Goal: Find specific page/section: Find specific page/section

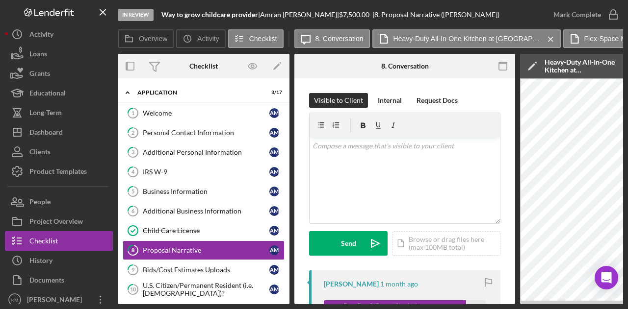
scroll to position [327, 0]
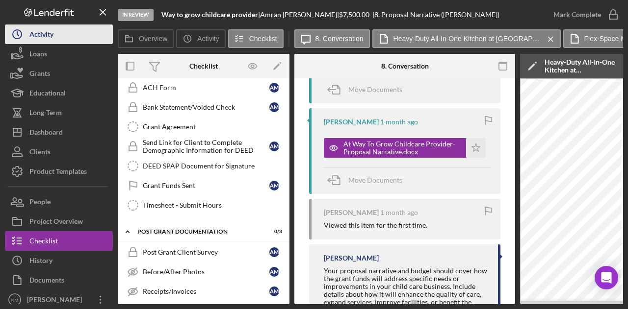
click at [60, 26] on button "Icon/History Activity" at bounding box center [59, 35] width 108 height 20
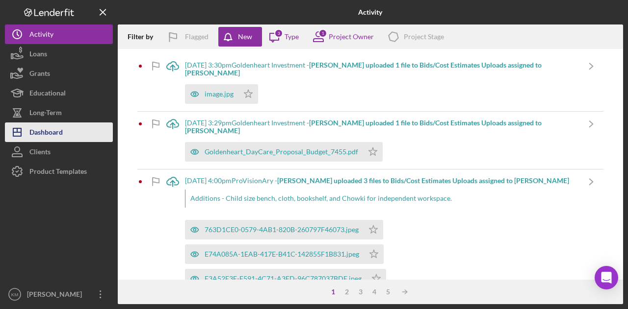
click at [69, 129] on button "Icon/Dashboard Dashboard" at bounding box center [59, 133] width 108 height 20
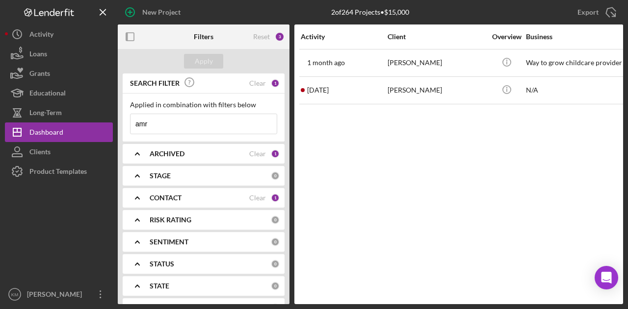
click at [163, 128] on input "amr" at bounding box center [203, 124] width 146 height 20
click at [199, 54] on div "Apply" at bounding box center [204, 61] width 18 height 15
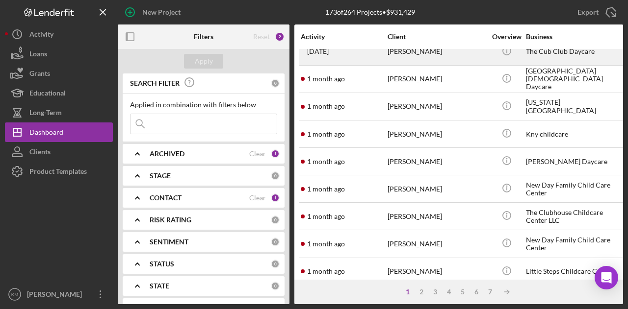
scroll to position [93, 0]
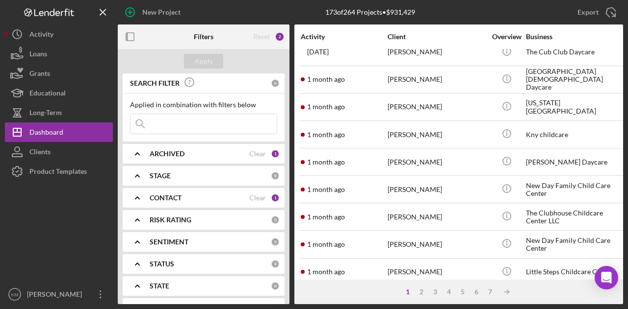
click at [205, 122] on input at bounding box center [203, 124] width 146 height 20
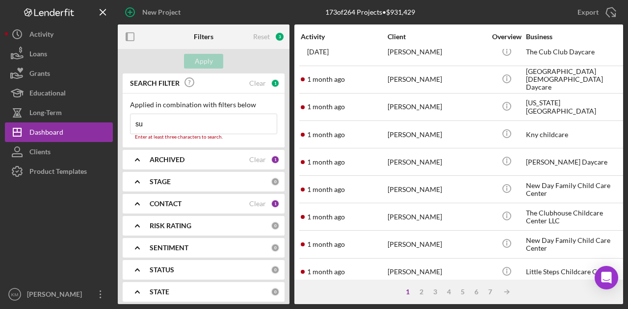
type input "suleka"
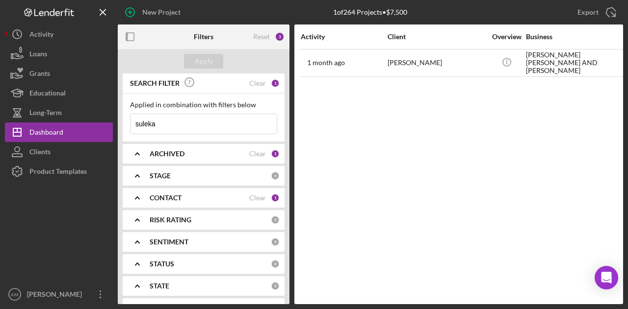
scroll to position [0, 0]
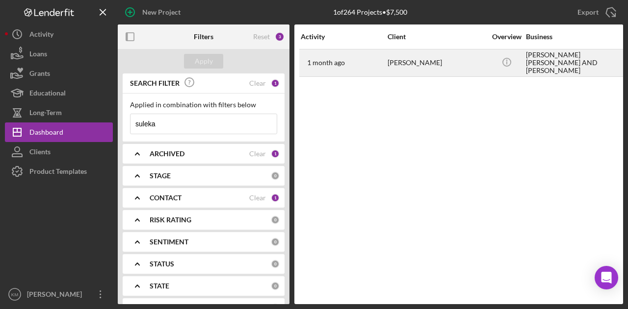
click at [404, 58] on div "[PERSON_NAME]" at bounding box center [436, 63] width 98 height 26
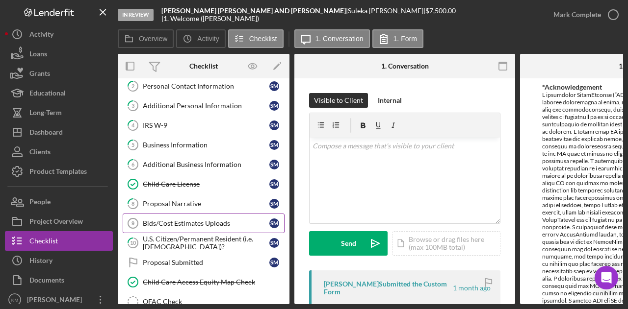
scroll to position [47, 0]
click at [185, 200] on div "Proposal Narrative" at bounding box center [206, 204] width 127 height 8
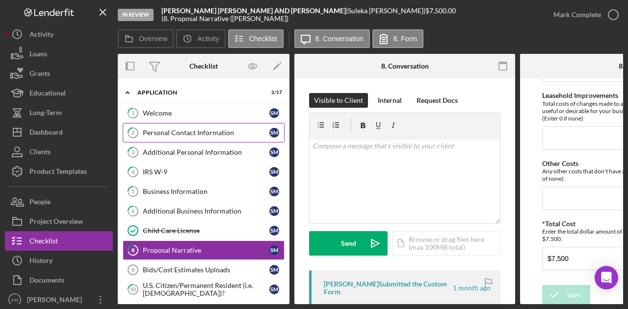
click at [175, 137] on link "2 Personal Contact Information S M" at bounding box center [204, 133] width 162 height 20
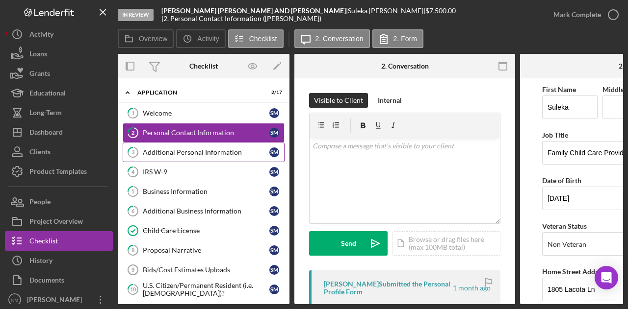
click at [181, 149] on div "Additional Personal Information" at bounding box center [206, 153] width 127 height 8
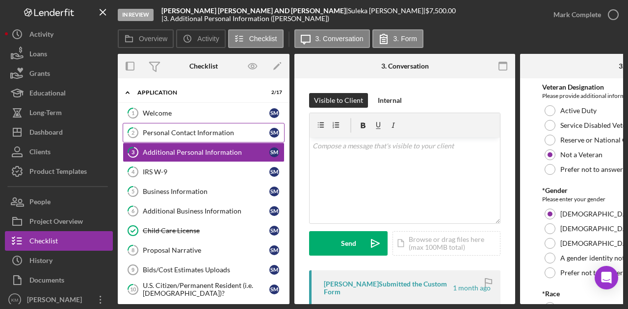
click at [205, 132] on div "Personal Contact Information" at bounding box center [206, 133] width 127 height 8
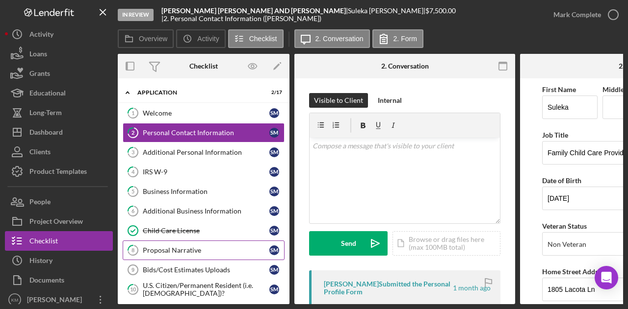
click at [222, 250] on div "Proposal Narrative" at bounding box center [206, 251] width 127 height 8
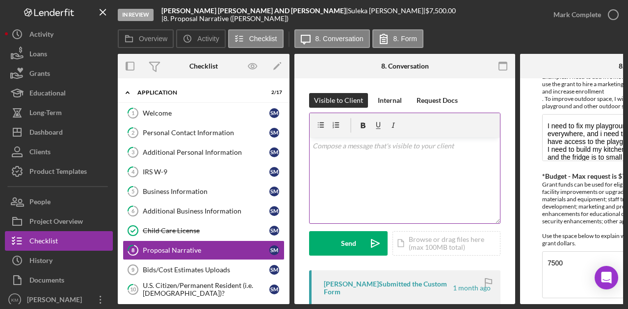
scroll to position [183, 0]
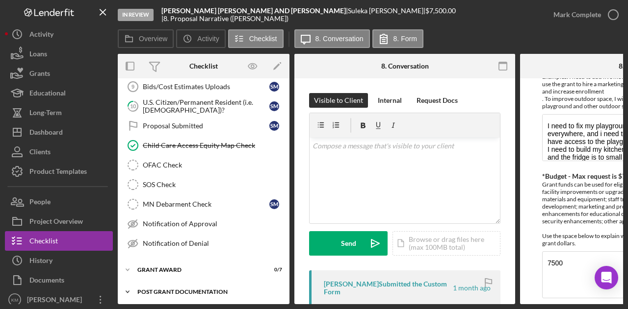
click at [212, 290] on div "Icon/Expander Post Grant Documentation 0 / 3" at bounding box center [204, 293] width 172 height 20
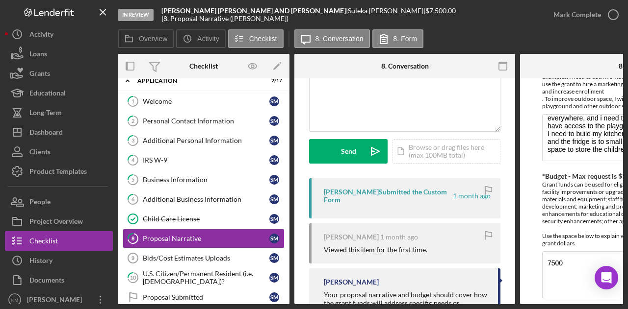
scroll to position [0, 0]
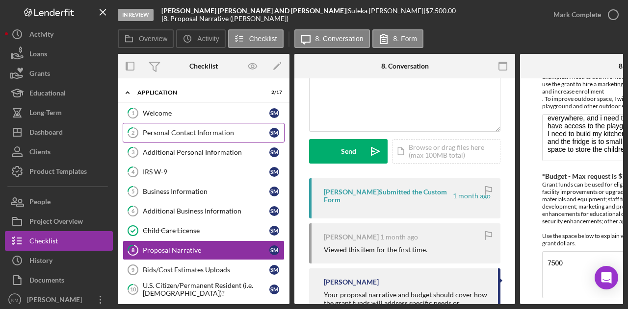
click at [205, 140] on link "2 Personal Contact Information S M" at bounding box center [204, 133] width 162 height 20
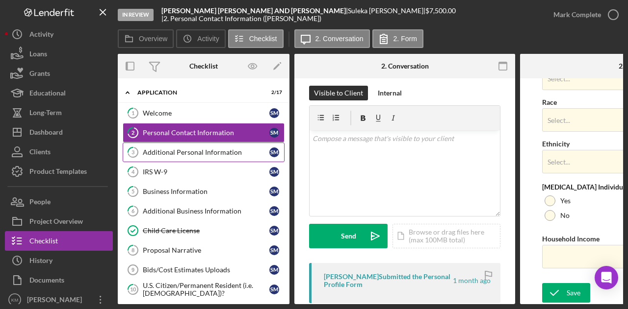
click at [223, 149] on div "Additional Personal Information" at bounding box center [206, 153] width 127 height 8
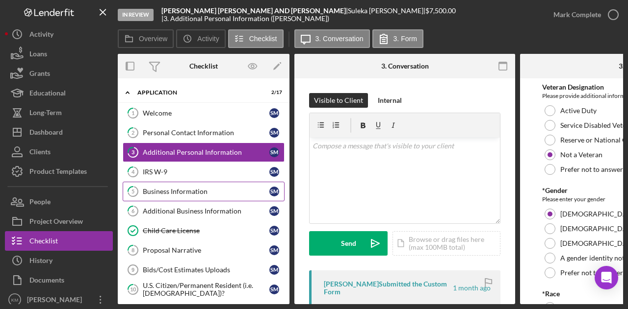
click at [206, 189] on div "Business Information" at bounding box center [206, 192] width 127 height 8
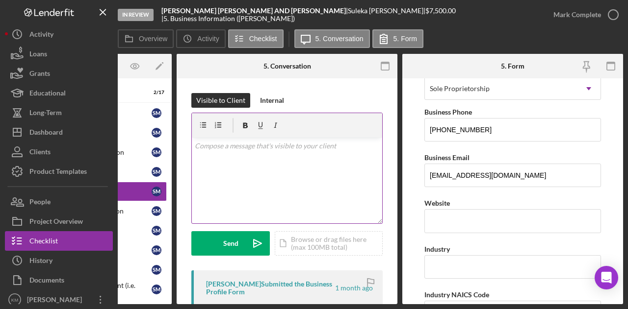
scroll to position [183, 0]
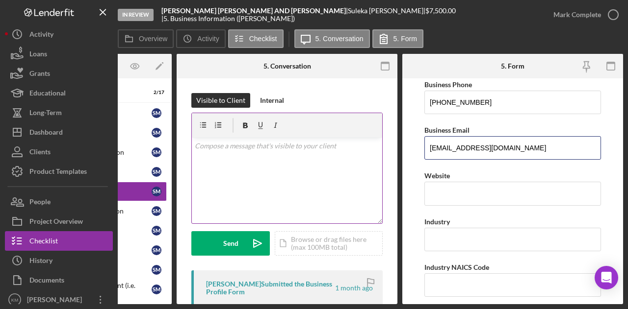
click at [438, 139] on input "[EMAIL_ADDRESS][DOMAIN_NAME]" at bounding box center [512, 148] width 177 height 24
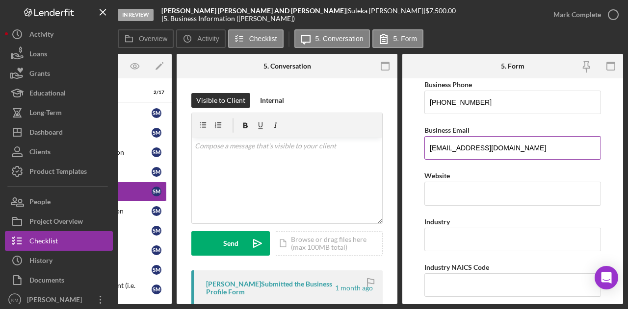
click at [438, 139] on input "[EMAIL_ADDRESS][DOMAIN_NAME]" at bounding box center [512, 148] width 177 height 24
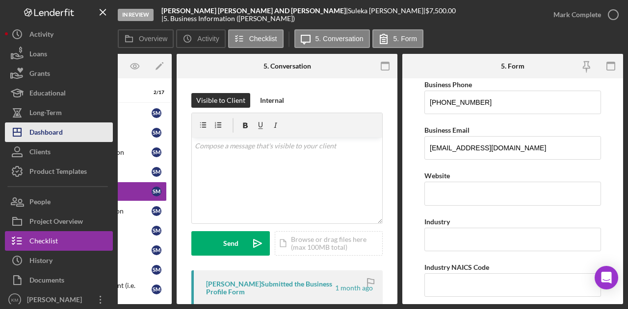
click at [63, 132] on div "Dashboard" at bounding box center [45, 134] width 33 height 22
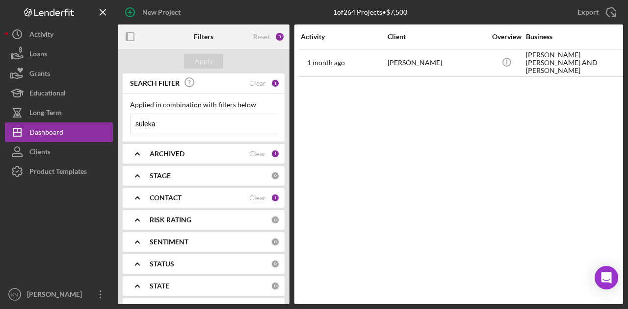
click at [203, 127] on input "suleka" at bounding box center [203, 124] width 146 height 20
type input "[PERSON_NAME]"
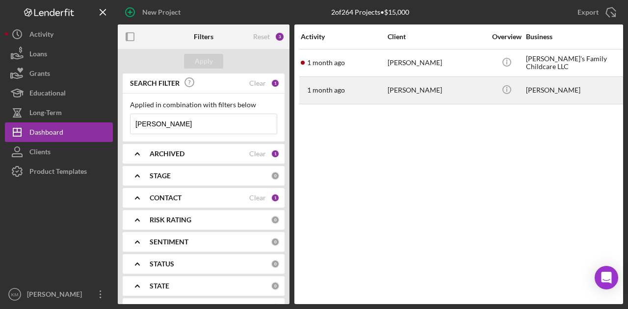
click at [464, 85] on div "[PERSON_NAME]" at bounding box center [436, 90] width 98 height 26
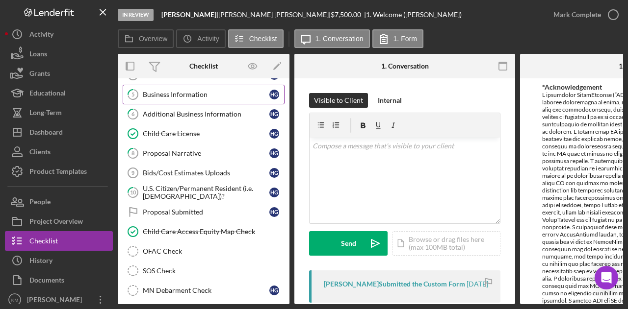
scroll to position [98, 0]
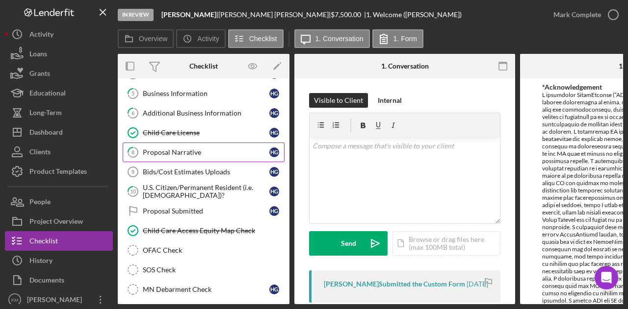
click at [200, 144] on link "8 Proposal Narrative H G" at bounding box center [204, 153] width 162 height 20
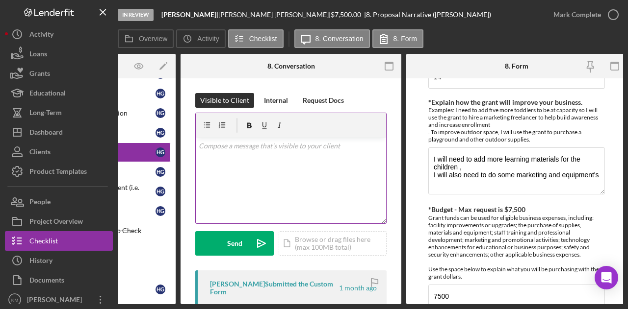
scroll to position [161, 0]
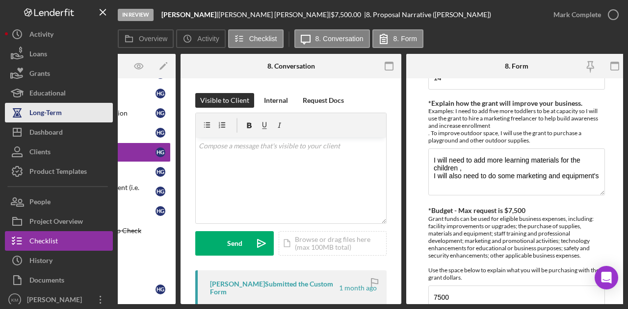
click at [65, 122] on button "Long-Term" at bounding box center [59, 113] width 108 height 20
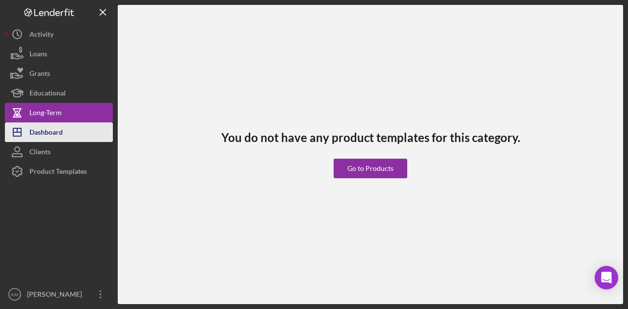
click at [88, 125] on button "Icon/Dashboard Dashboard" at bounding box center [59, 133] width 108 height 20
